Goal: Communication & Community: Answer question/provide support

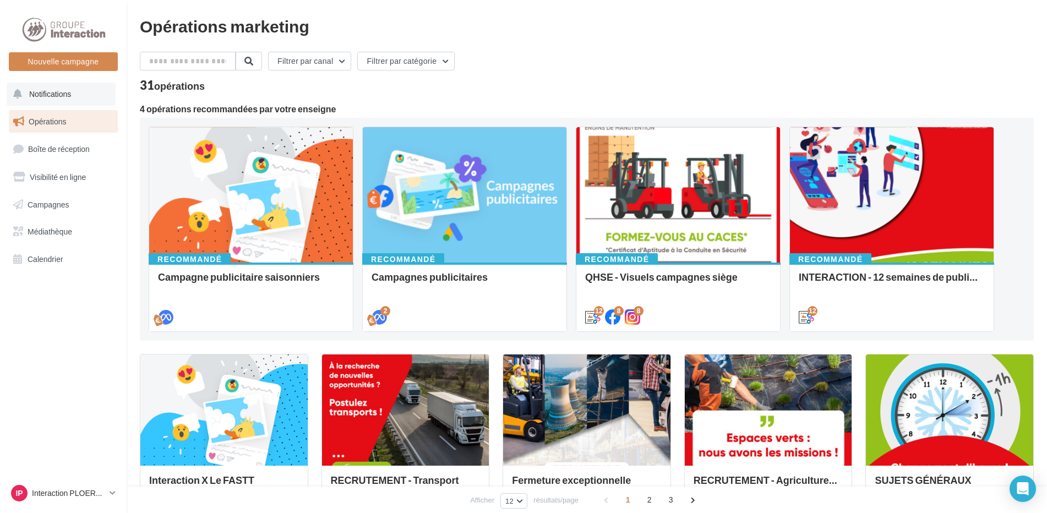
click at [61, 92] on span "Notifications" at bounding box center [50, 93] width 42 height 9
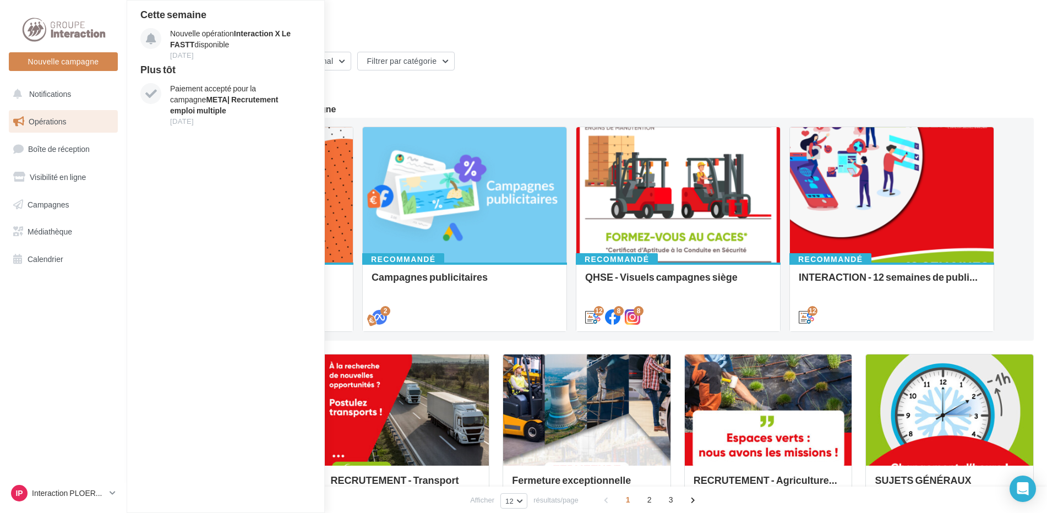
click at [58, 124] on span "Opérations" at bounding box center [47, 121] width 37 height 9
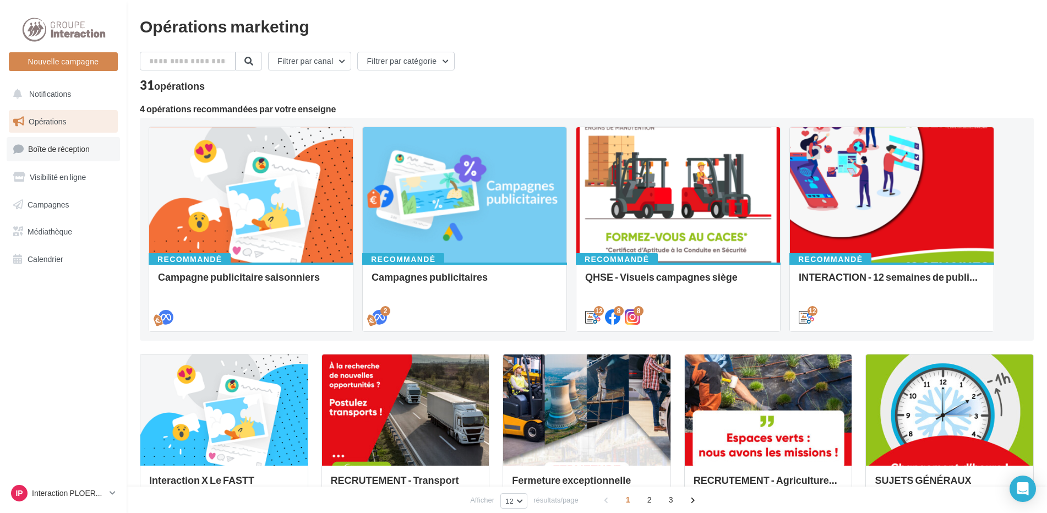
click at [56, 152] on span "Boîte de réception" at bounding box center [59, 148] width 62 height 9
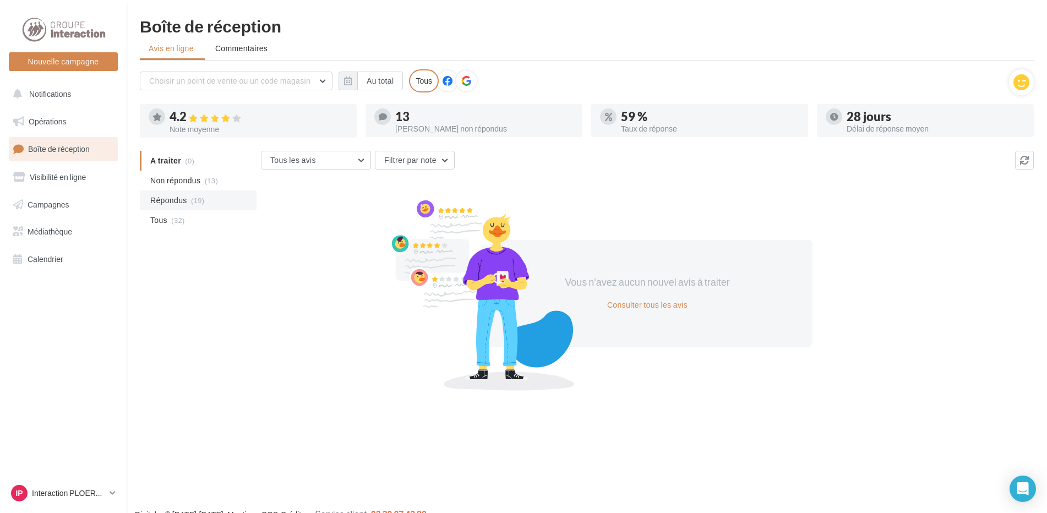
click at [186, 201] on span "Répondus" at bounding box center [168, 200] width 37 height 11
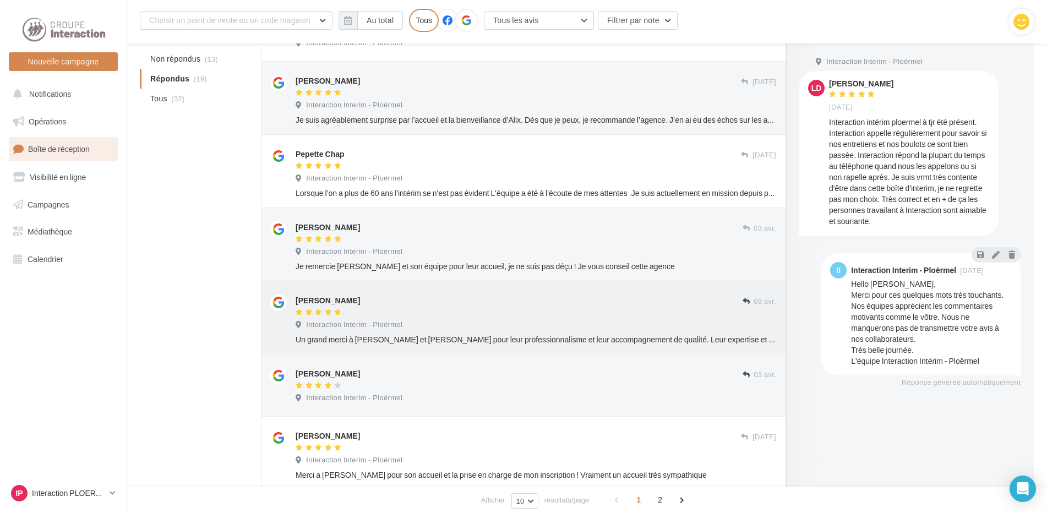
scroll to position [294, 0]
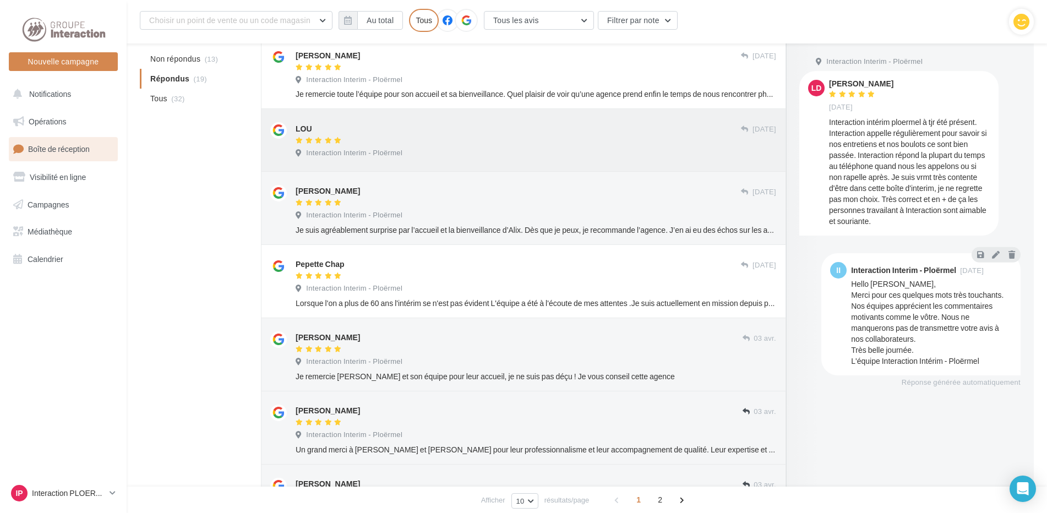
click at [575, 159] on div "Interaction Interim - Ploërmel" at bounding box center [536, 154] width 481 height 12
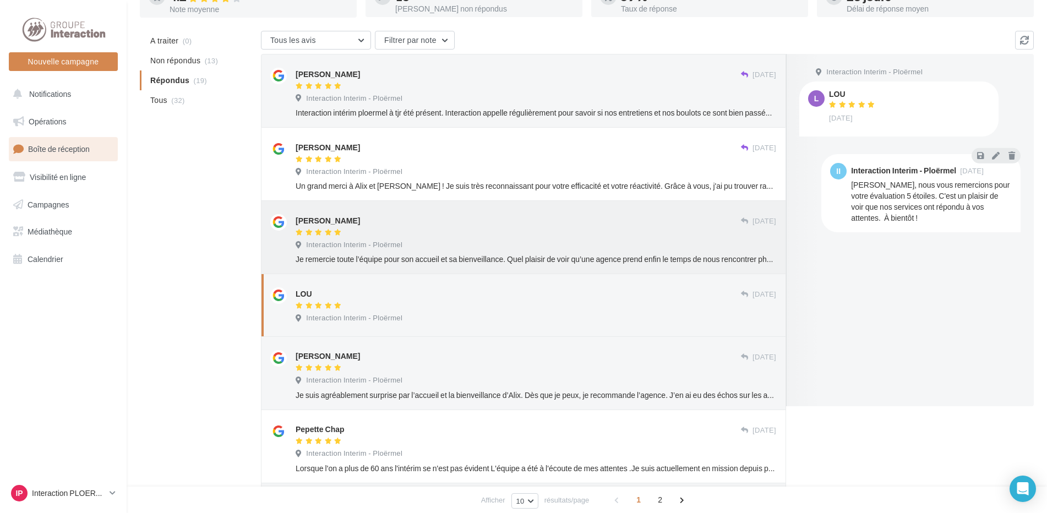
scroll to position [19, 0]
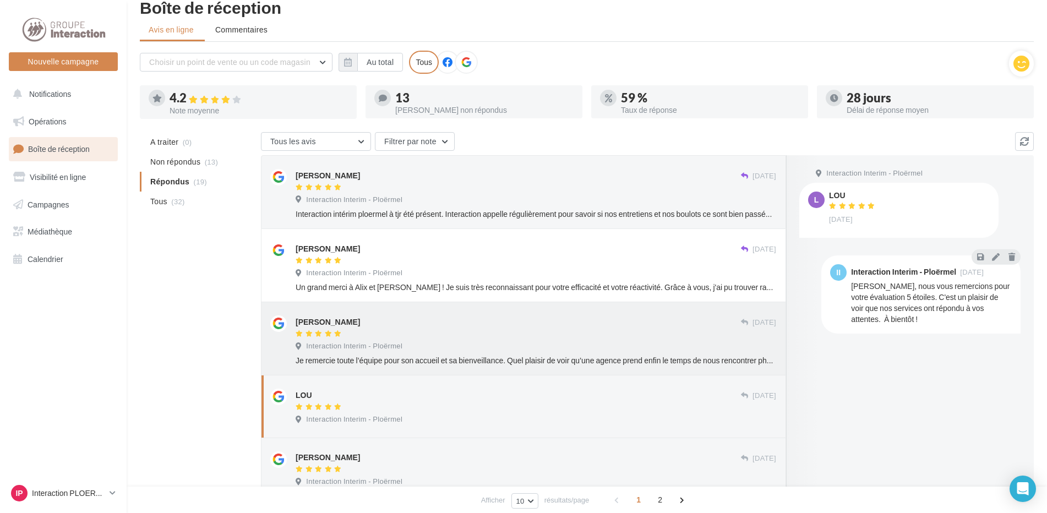
click at [525, 202] on div "Interaction Interim - Ploërmel" at bounding box center [536, 201] width 481 height 12
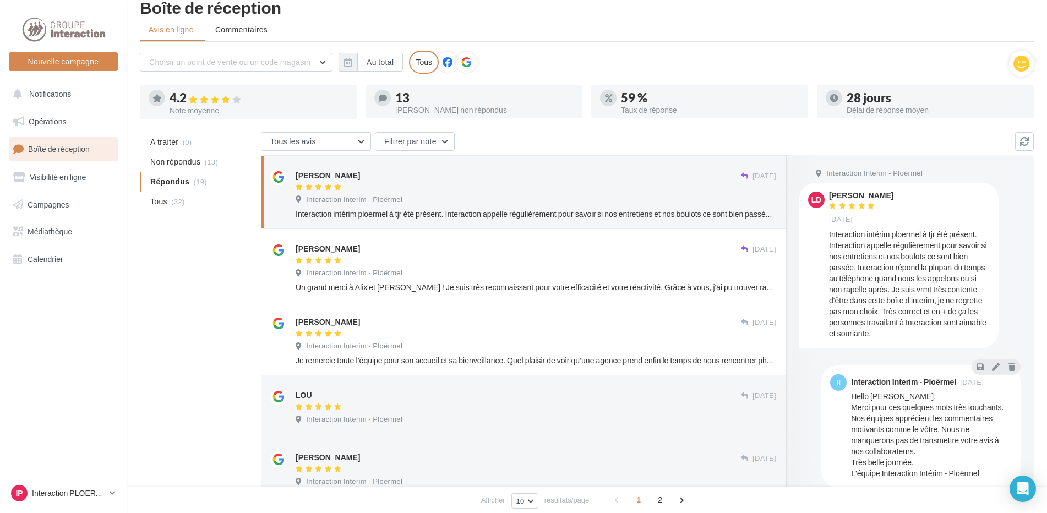
scroll to position [5, 0]
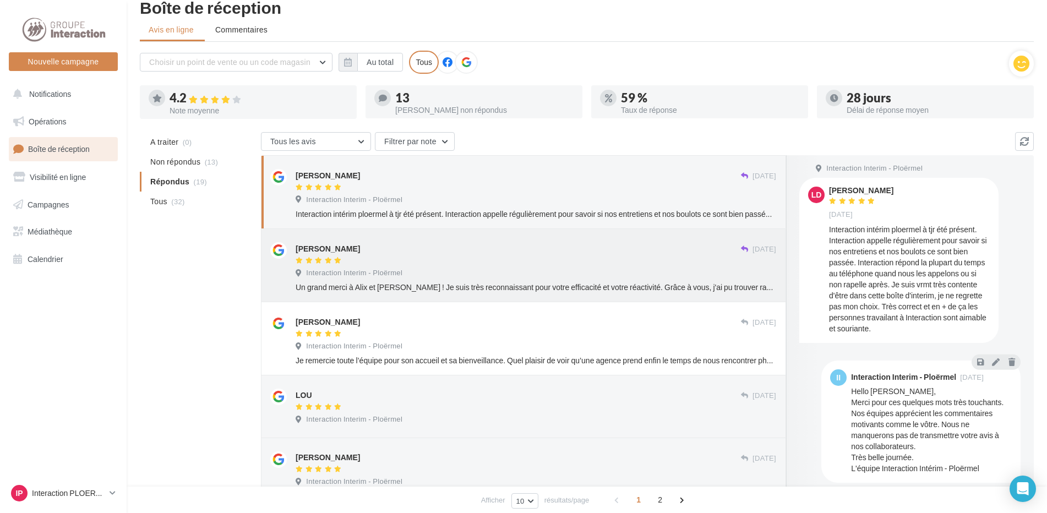
click at [661, 279] on div "Interaction Interim - Ploërmel" at bounding box center [536, 274] width 481 height 12
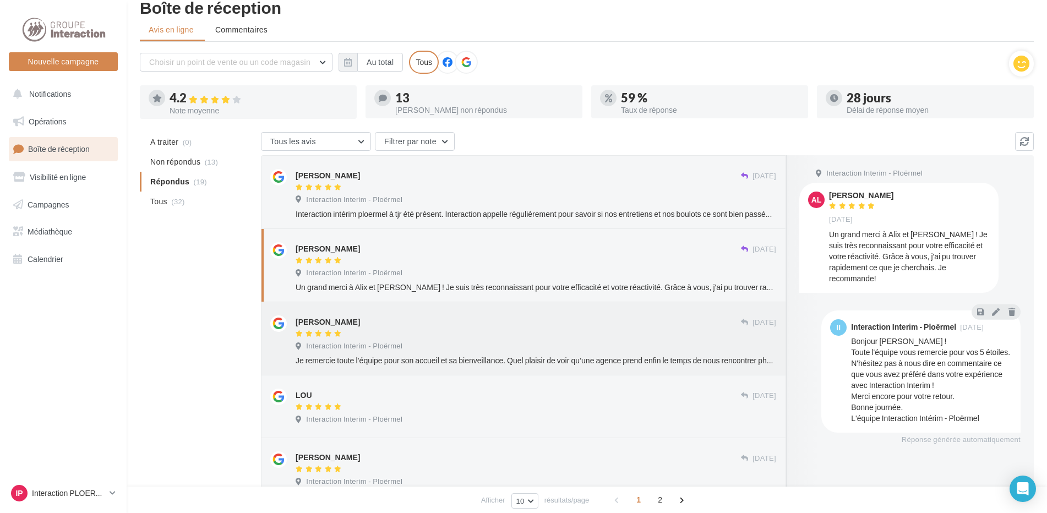
click at [523, 351] on div "Interaction Interim - Ploërmel" at bounding box center [536, 347] width 481 height 12
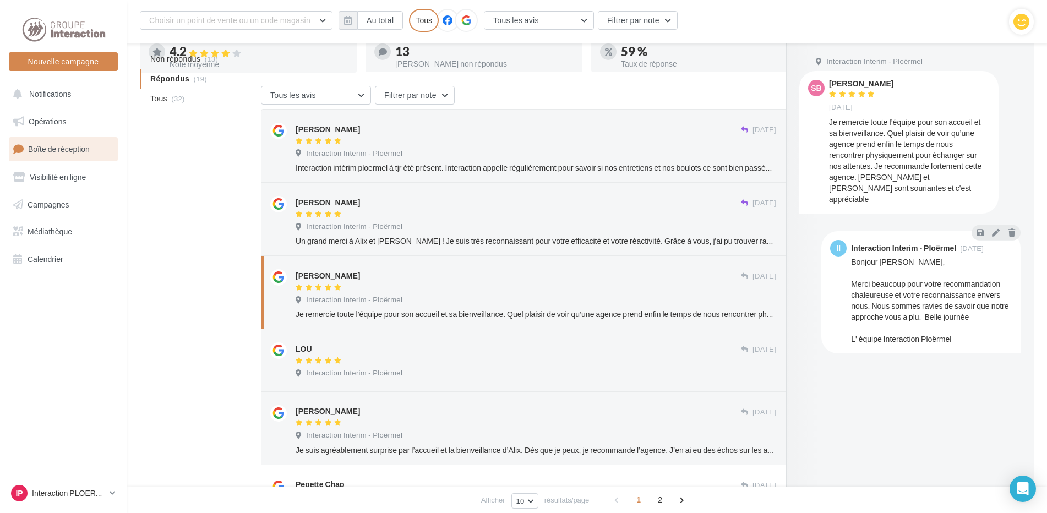
scroll to position [248, 0]
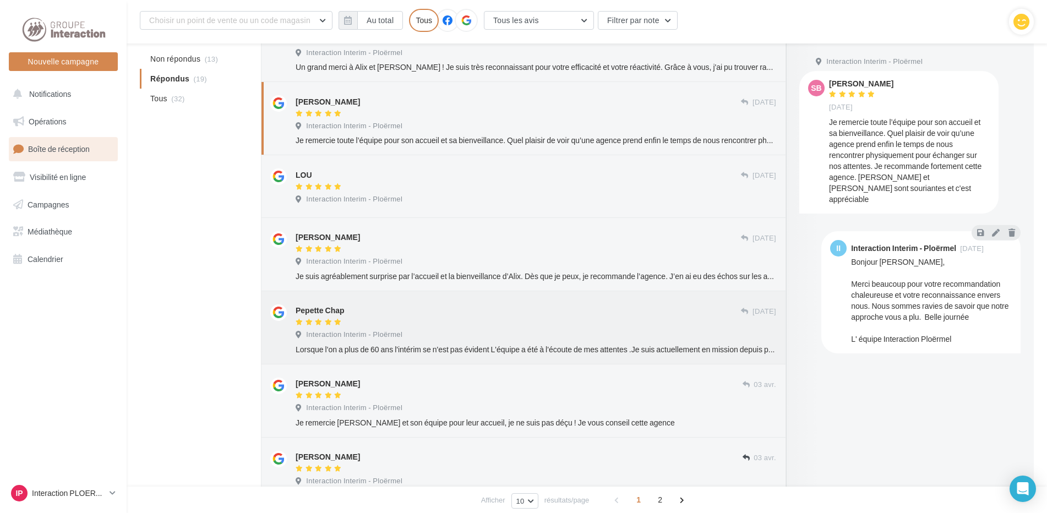
click at [490, 345] on div "Lorsque l'on a plus de 60 ans l'intérim se n'est pas évident L'équipe a été à l…" at bounding box center [536, 349] width 481 height 11
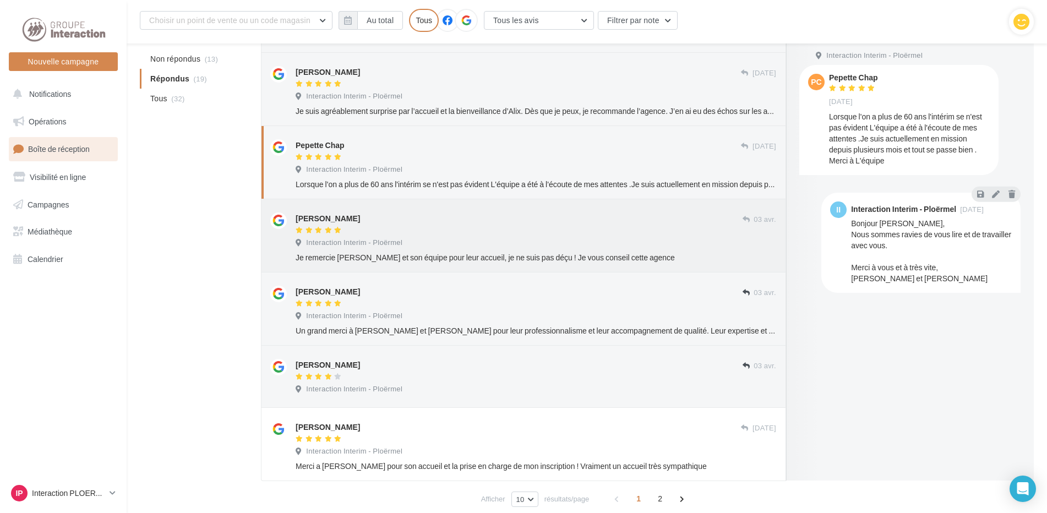
scroll to position [459, 0]
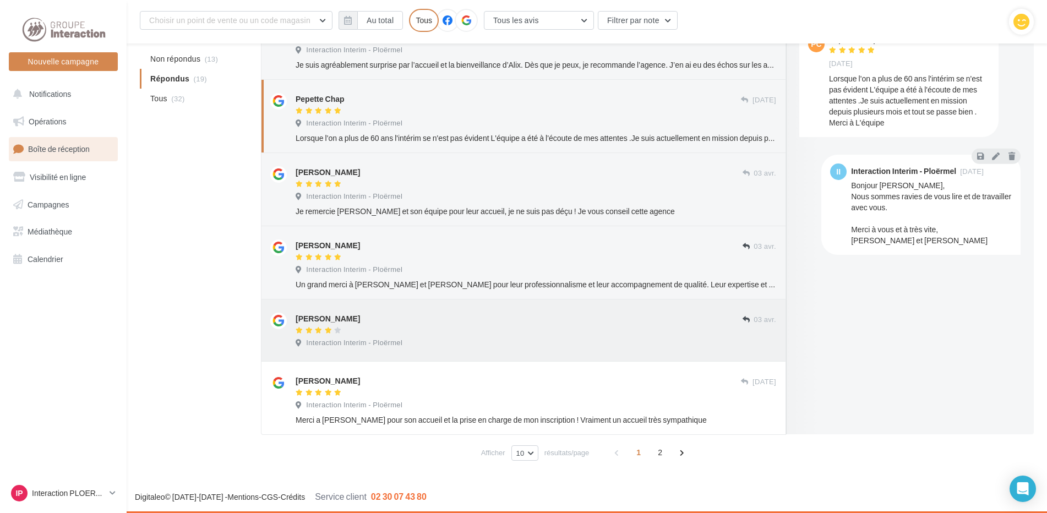
click at [490, 336] on div "Celine Tostivint 03 avr. Interaction Interim - Ploërmel" at bounding box center [536, 333] width 481 height 40
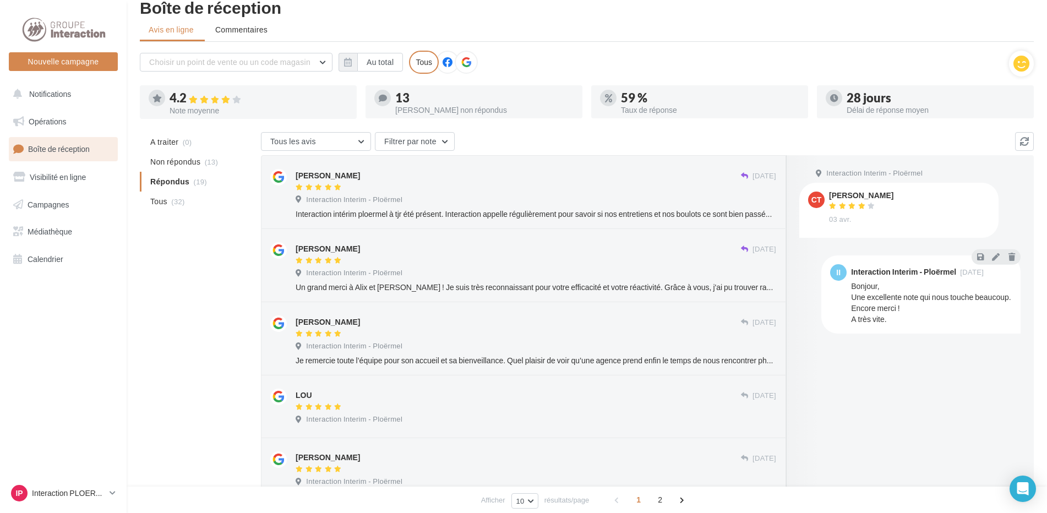
scroll to position [0, 0]
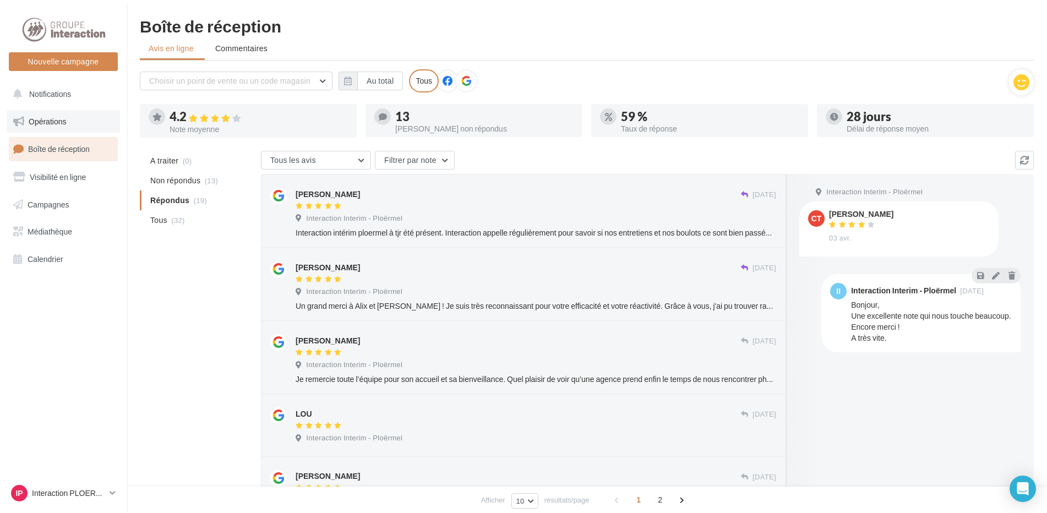
click at [44, 131] on link "Opérations" at bounding box center [63, 121] width 113 height 23
